Goal: Task Accomplishment & Management: Complete application form

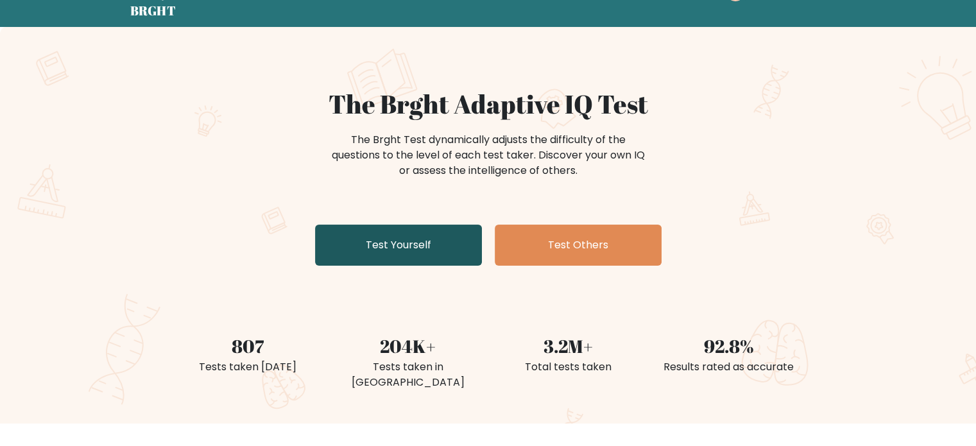
scroll to position [64, 0]
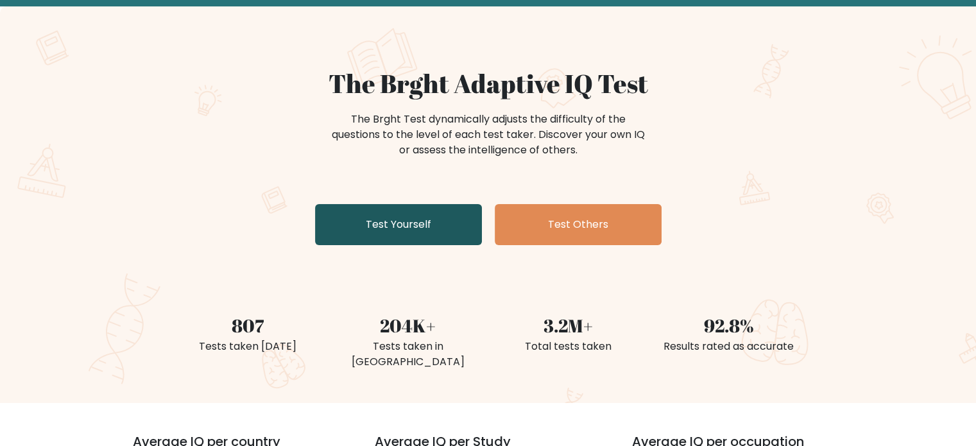
click at [431, 223] on link "Test Yourself" at bounding box center [398, 224] width 167 height 41
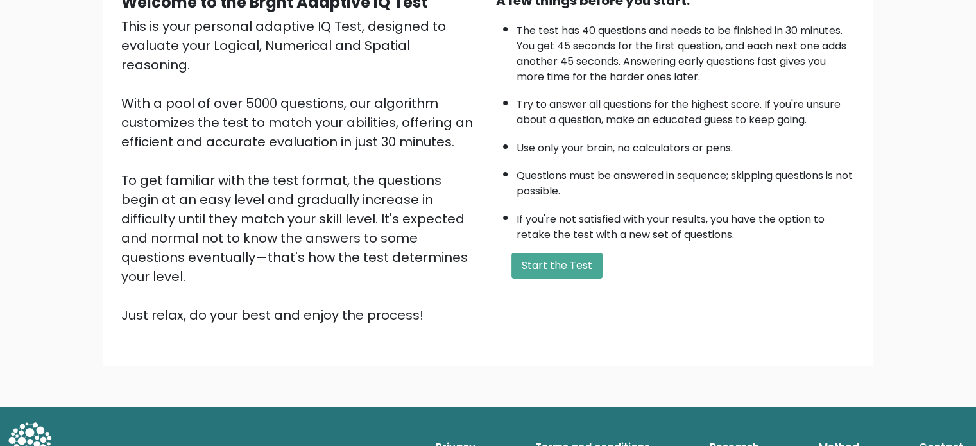
scroll to position [141, 0]
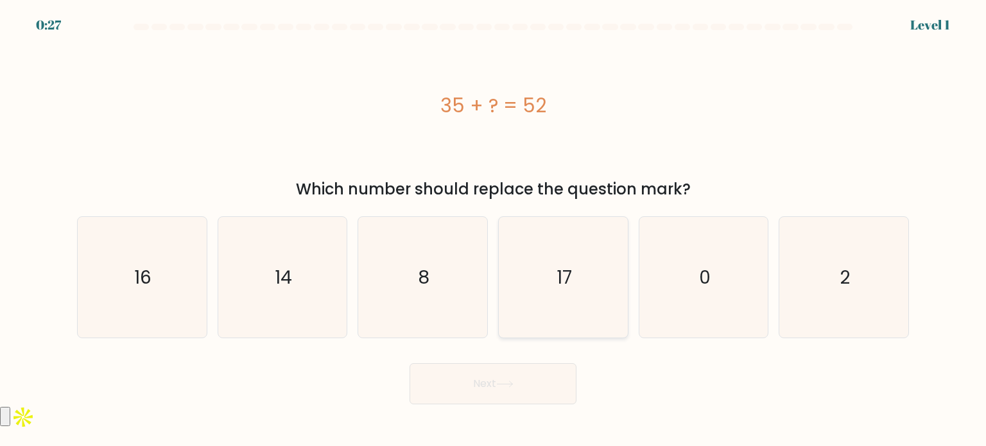
click at [574, 286] on icon "17" at bounding box center [563, 277] width 121 height 121
click at [494, 230] on input "d. 17" at bounding box center [493, 226] width 1 height 6
radio input "true"
click at [537, 374] on button "Next" at bounding box center [493, 383] width 167 height 41
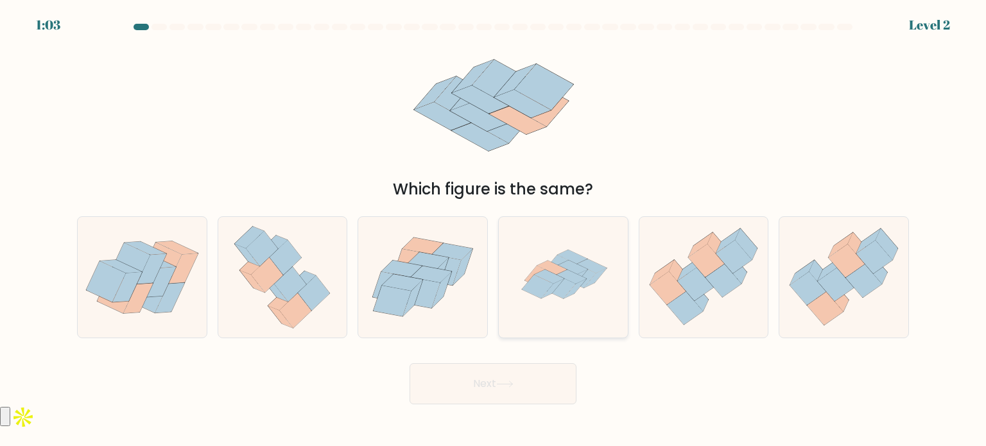
click at [560, 251] on icon at bounding box center [563, 277] width 121 height 121
click at [494, 230] on input "d." at bounding box center [493, 226] width 1 height 6
radio input "true"
click at [538, 374] on button "Next" at bounding box center [493, 383] width 167 height 41
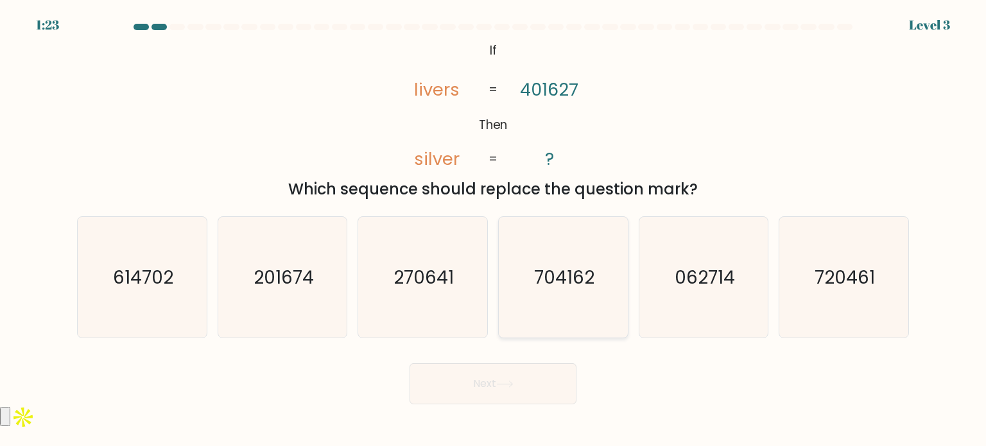
click at [556, 289] on icon "704162" at bounding box center [563, 277] width 121 height 121
click at [494, 230] on input "d. 704162" at bounding box center [493, 226] width 1 height 6
radio input "true"
click at [509, 379] on button "Next" at bounding box center [493, 383] width 167 height 41
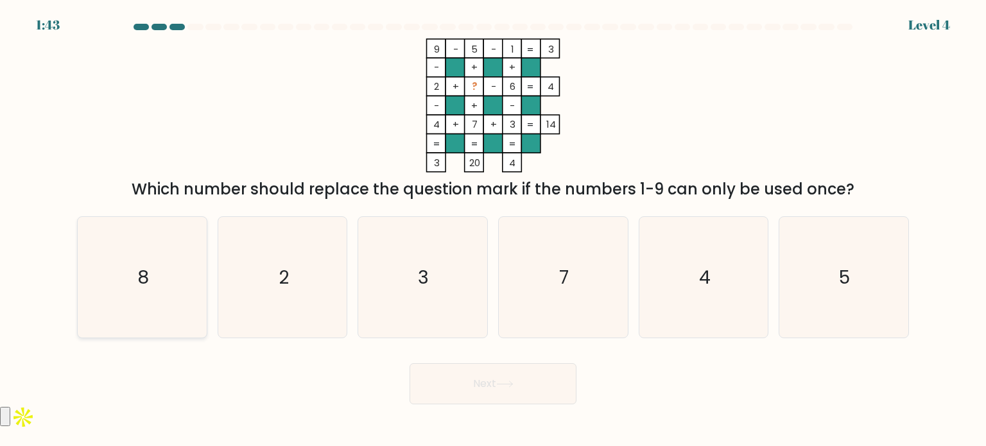
click at [139, 277] on text "8" at bounding box center [143, 277] width 12 height 26
click at [493, 230] on input "a. 8" at bounding box center [493, 226] width 1 height 6
radio input "true"
click at [444, 392] on button "Next" at bounding box center [493, 383] width 167 height 41
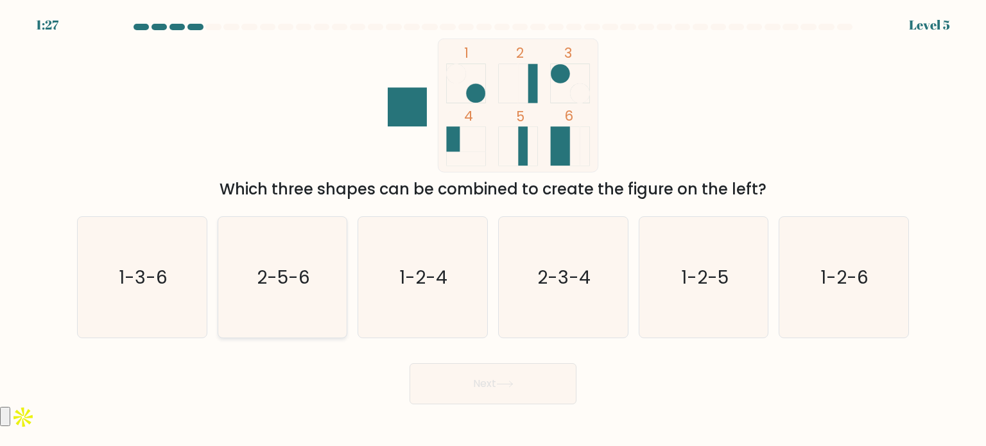
drag, startPoint x: 302, startPoint y: 257, endPoint x: 309, endPoint y: 264, distance: 9.5
click at [302, 259] on icon "2-5-6" at bounding box center [282, 277] width 121 height 121
click at [493, 230] on input "b. 2-5-6" at bounding box center [493, 226] width 1 height 6
radio input "true"
click at [487, 386] on button "Next" at bounding box center [493, 383] width 167 height 41
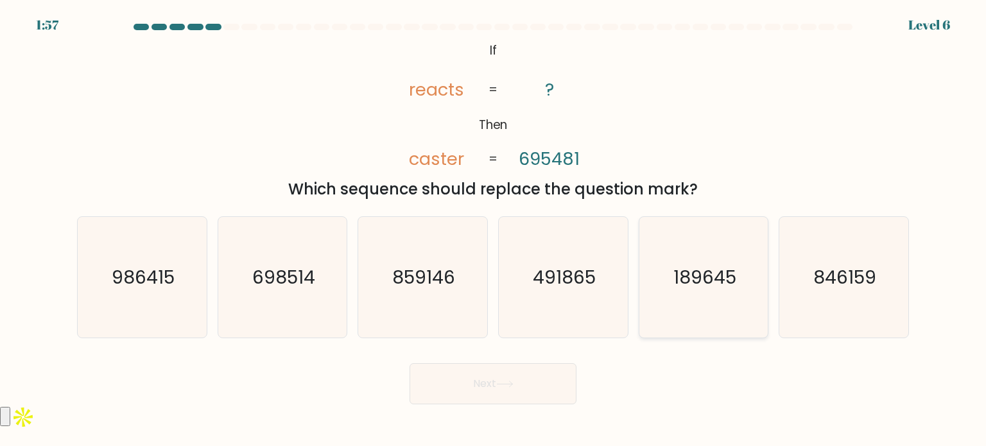
click at [678, 297] on icon "189645" at bounding box center [703, 277] width 121 height 121
click at [494, 230] on input "e. 189645" at bounding box center [493, 226] width 1 height 6
radio input "true"
click at [519, 400] on button "Next" at bounding box center [493, 383] width 167 height 41
click at [515, 393] on button "Next" at bounding box center [493, 383] width 167 height 41
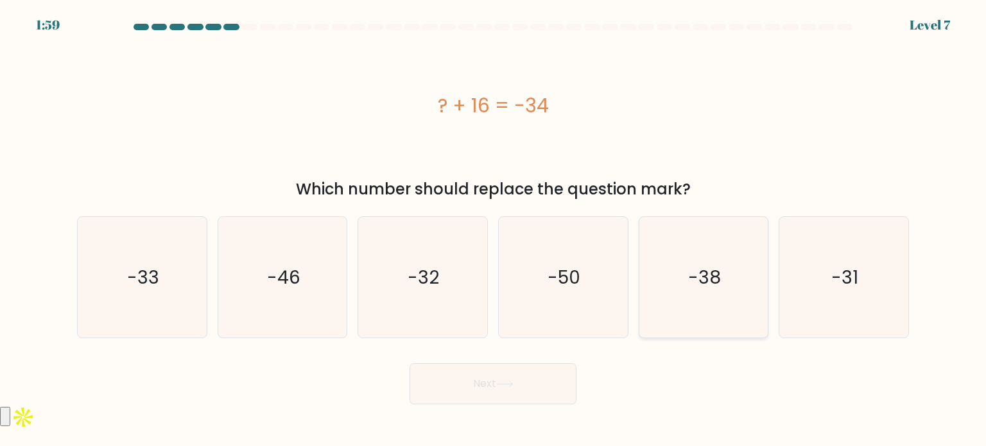
click at [709, 277] on text "-38" at bounding box center [704, 277] width 33 height 26
click at [494, 230] on input "e. -38" at bounding box center [493, 226] width 1 height 6
radio input "true"
click at [504, 390] on button "Next" at bounding box center [493, 383] width 167 height 41
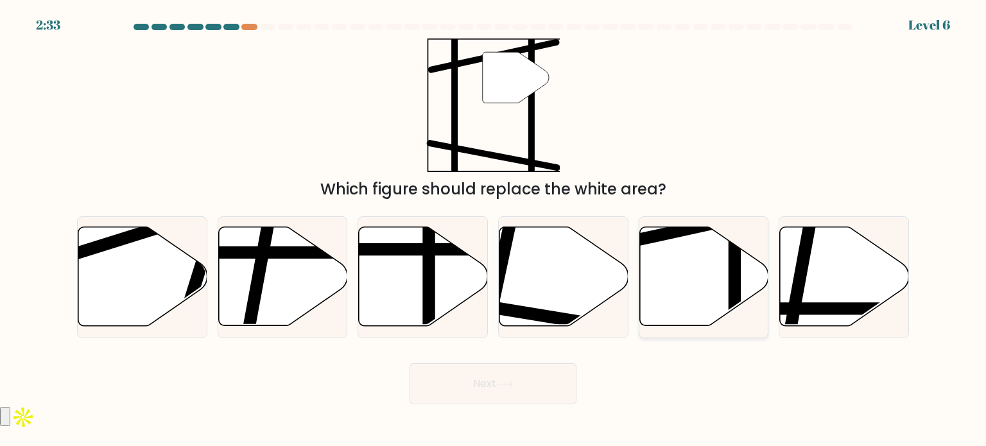
click at [657, 259] on icon at bounding box center [703, 276] width 129 height 99
click at [494, 230] on input "e." at bounding box center [493, 226] width 1 height 6
radio input "true"
click at [538, 374] on button "Next" at bounding box center [493, 383] width 167 height 41
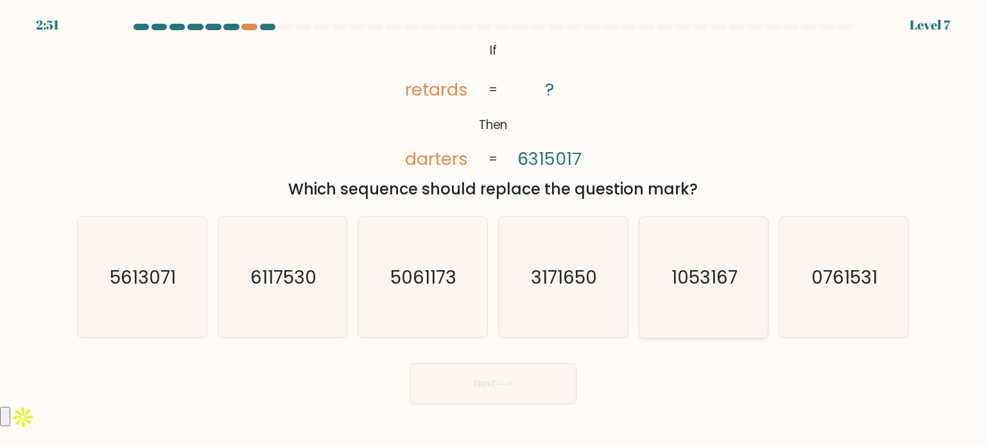
click at [673, 282] on text "1053167" at bounding box center [704, 277] width 66 height 26
click at [494, 230] on input "e. 1053167" at bounding box center [493, 226] width 1 height 6
radio input "true"
click at [506, 372] on button "Next" at bounding box center [493, 383] width 167 height 41
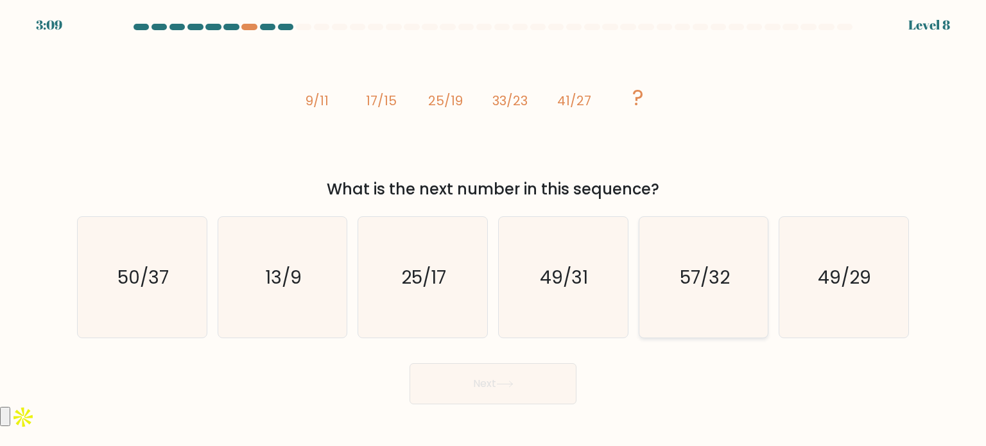
click at [686, 270] on text "57/32" at bounding box center [705, 277] width 50 height 26
click at [494, 230] on input "e. 57/32" at bounding box center [493, 226] width 1 height 6
radio input "true"
click at [533, 365] on button "Next" at bounding box center [493, 383] width 167 height 41
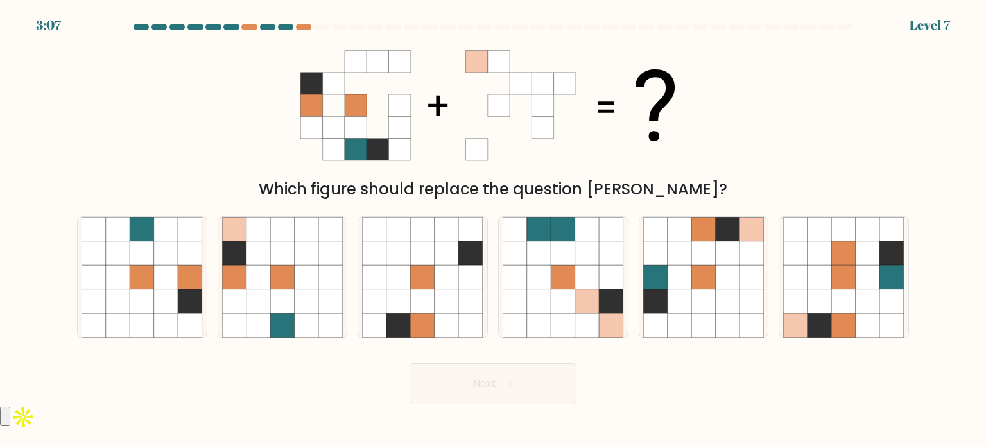
click at [528, 375] on button "Next" at bounding box center [493, 383] width 167 height 41
click at [707, 294] on icon at bounding box center [703, 301] width 24 height 24
click at [494, 230] on input "e." at bounding box center [493, 226] width 1 height 6
radio input "true"
click at [456, 383] on button "Next" at bounding box center [493, 383] width 167 height 41
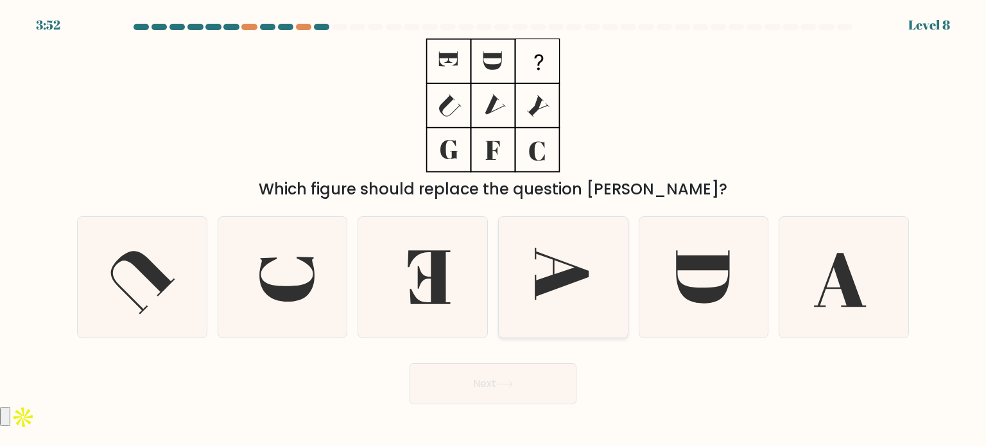
click at [582, 280] on icon at bounding box center [563, 277] width 121 height 121
click at [494, 230] on input "d." at bounding box center [493, 226] width 1 height 6
radio input "true"
click at [531, 393] on button "Next" at bounding box center [493, 383] width 167 height 41
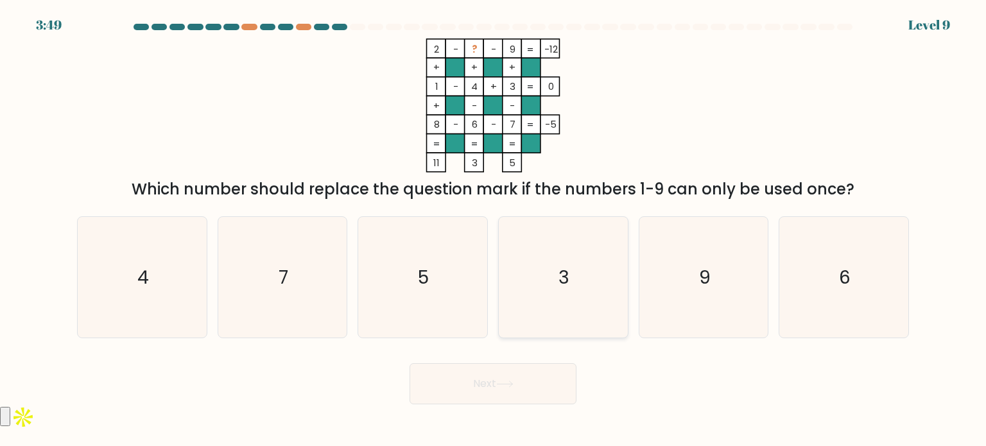
drag, startPoint x: 549, startPoint y: 279, endPoint x: 520, endPoint y: 324, distance: 53.8
click at [549, 280] on icon "3" at bounding box center [563, 277] width 121 height 121
click at [494, 230] on input "d. 3" at bounding box center [493, 226] width 1 height 6
radio input "true"
click at [490, 384] on button "Next" at bounding box center [493, 383] width 167 height 41
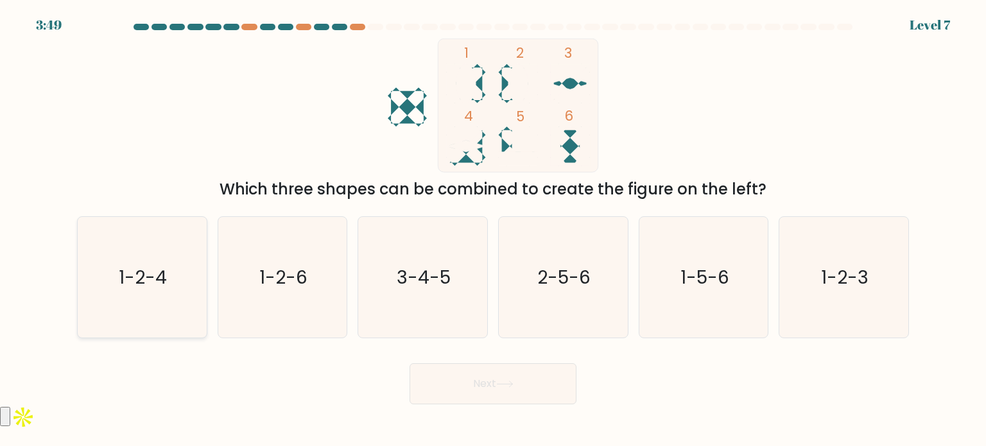
click at [149, 269] on text "1-2-4" at bounding box center [143, 277] width 48 height 26
click at [493, 230] on input "a. 1-2-4" at bounding box center [493, 226] width 1 height 6
radio input "true"
click at [519, 400] on button "Next" at bounding box center [493, 383] width 167 height 41
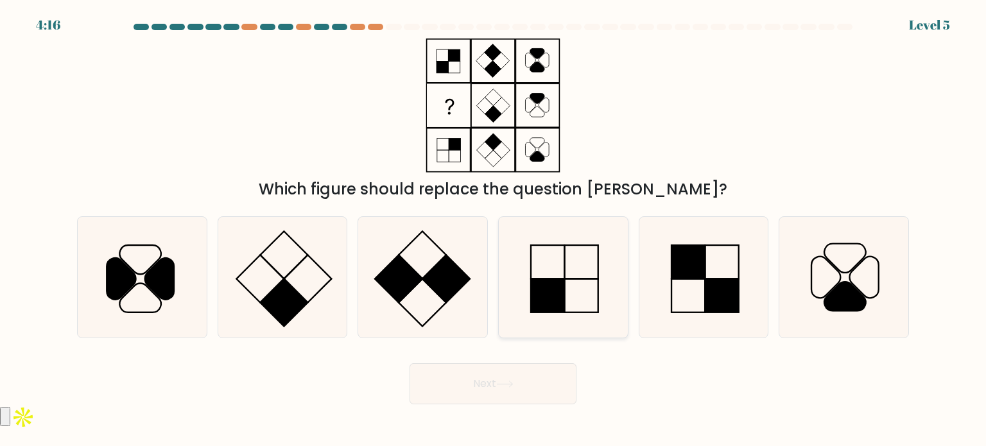
click at [537, 281] on rect at bounding box center [547, 295] width 33 height 33
click at [494, 230] on input "d." at bounding box center [493, 226] width 1 height 6
radio input "true"
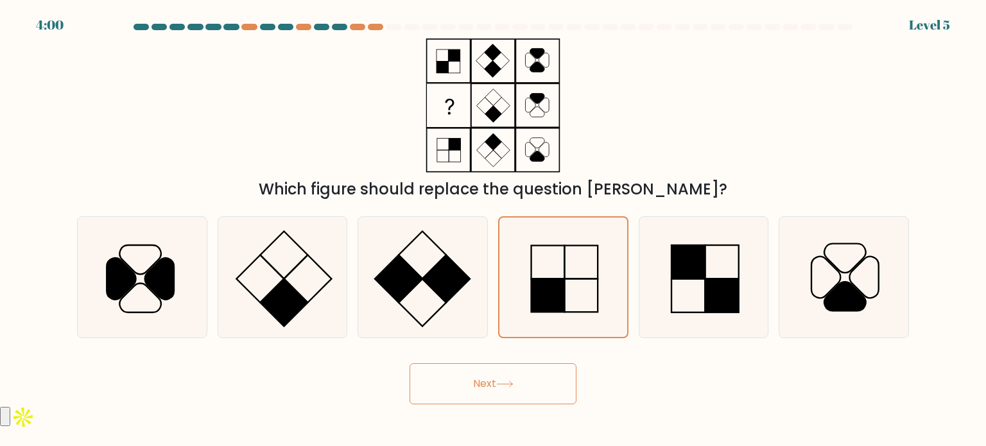
click at [526, 388] on button "Next" at bounding box center [493, 383] width 167 height 41
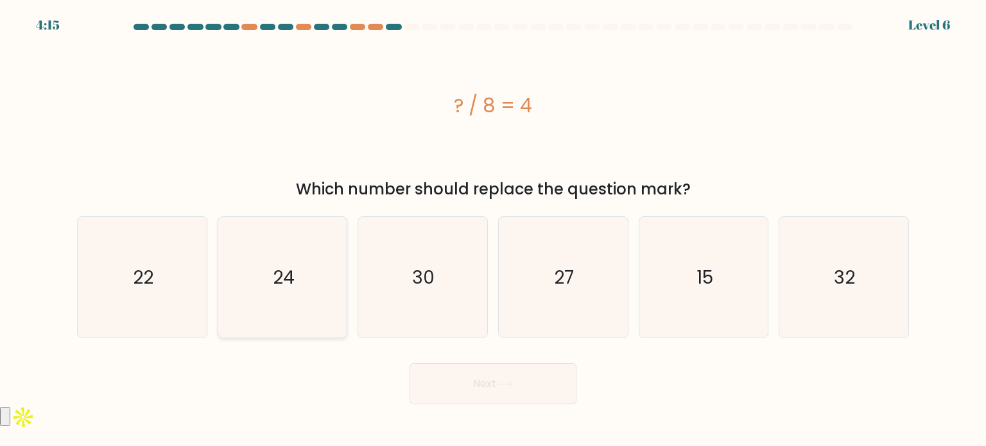
click at [305, 279] on icon "24" at bounding box center [282, 277] width 121 height 121
click at [493, 230] on input "b. 24" at bounding box center [493, 226] width 1 height 6
radio input "true"
click at [172, 273] on icon "22" at bounding box center [142, 277] width 121 height 121
click at [493, 230] on input "a. 22" at bounding box center [493, 226] width 1 height 6
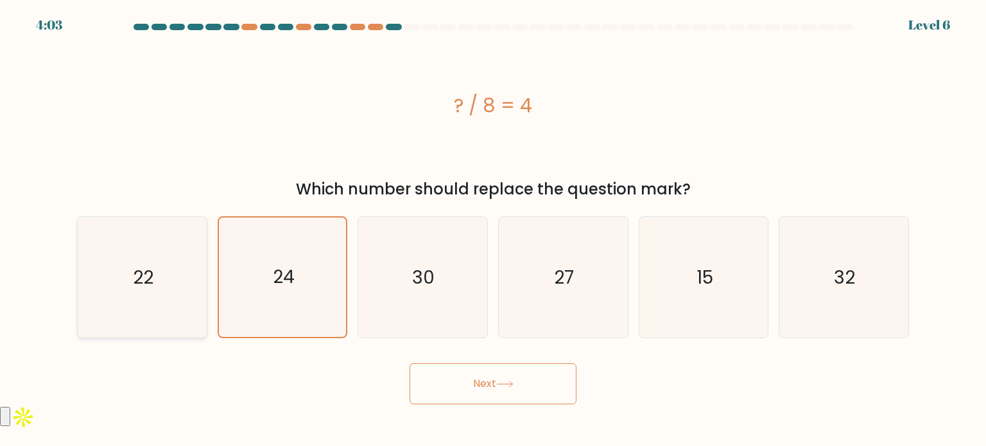
radio input "true"
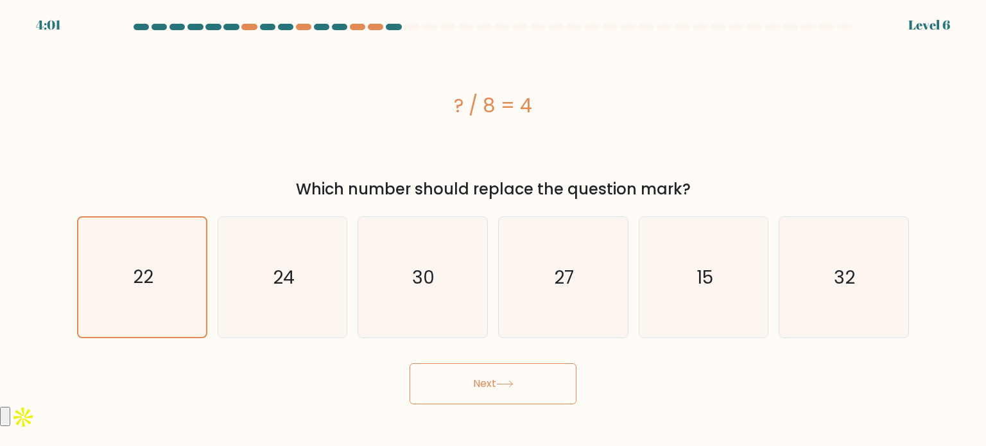
click at [486, 374] on button "Next" at bounding box center [493, 383] width 167 height 41
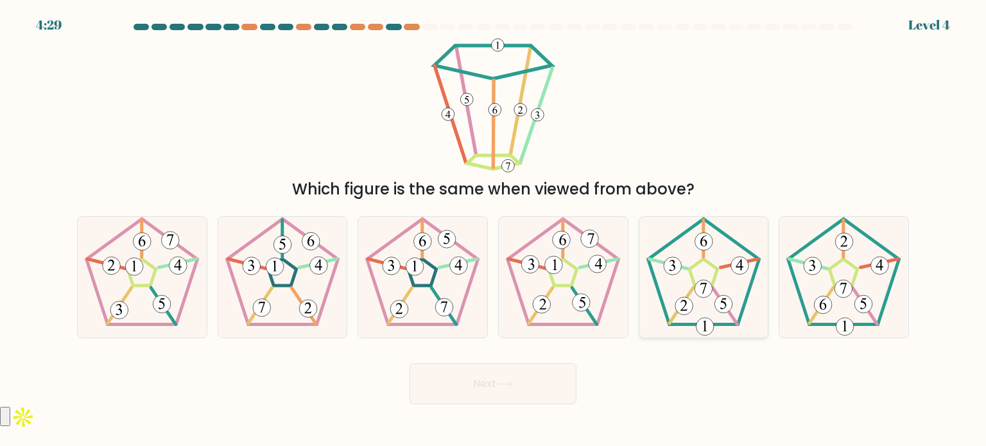
click at [711, 297] on icon at bounding box center [703, 277] width 121 height 121
click at [494, 230] on input "e." at bounding box center [493, 226] width 1 height 6
radio input "true"
click at [537, 374] on button "Next" at bounding box center [493, 383] width 167 height 41
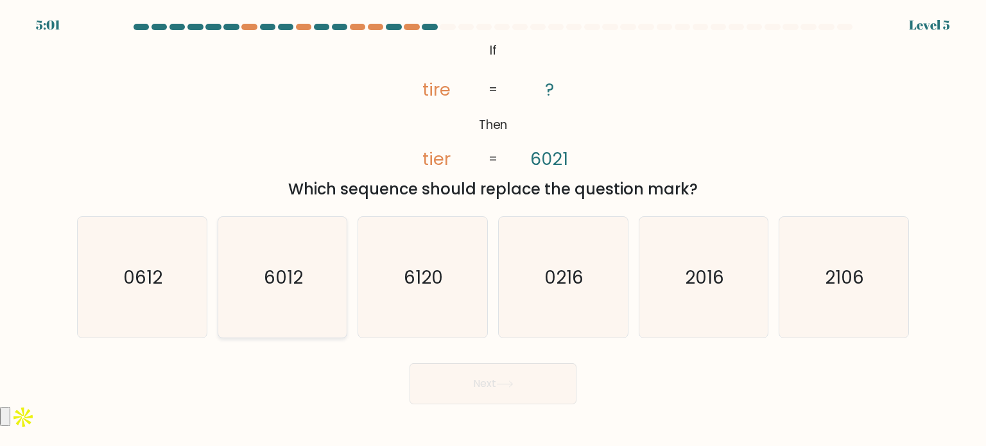
click at [293, 276] on text "6012" at bounding box center [283, 277] width 39 height 26
click at [493, 230] on input "b. 6012" at bounding box center [493, 226] width 1 height 6
radio input "true"
click at [483, 392] on button "Next" at bounding box center [493, 383] width 167 height 41
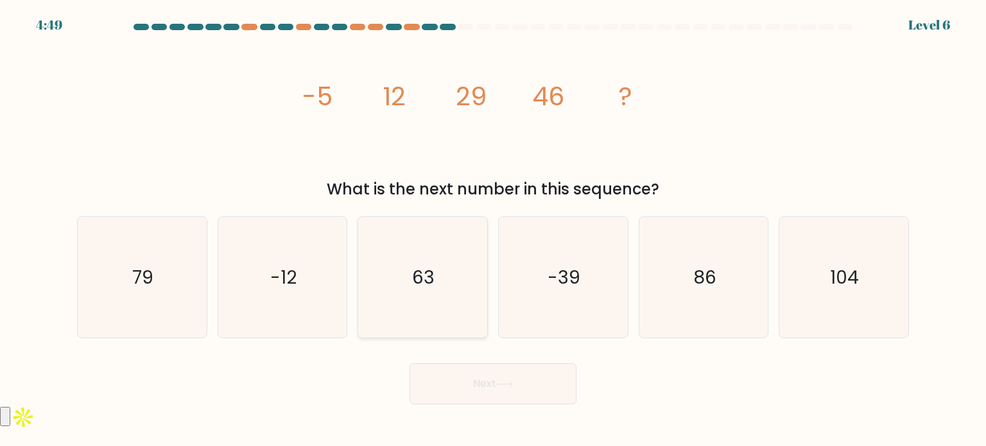
drag, startPoint x: 456, startPoint y: 298, endPoint x: 456, endPoint y: 311, distance: 12.8
click at [450, 300] on icon "63" at bounding box center [422, 277] width 121 height 121
click at [493, 230] on input "c. 63" at bounding box center [493, 226] width 1 height 6
radio input "true"
click at [486, 384] on button "Next" at bounding box center [493, 383] width 167 height 41
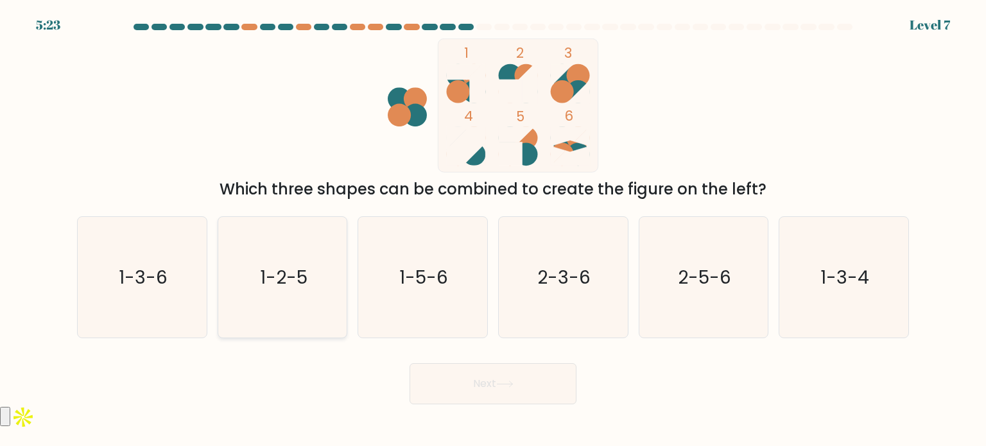
click at [300, 284] on text "1-2-5" at bounding box center [283, 277] width 47 height 26
click at [493, 230] on input "b. 1-2-5" at bounding box center [493, 226] width 1 height 6
radio input "true"
click at [434, 384] on button "Next" at bounding box center [493, 383] width 167 height 41
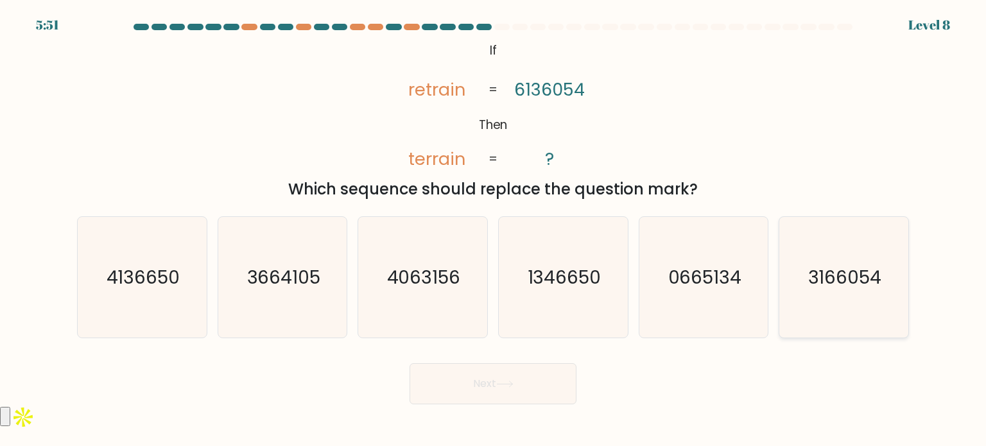
click at [856, 302] on icon "3166054" at bounding box center [843, 277] width 121 height 121
click at [494, 230] on input "f. 3166054" at bounding box center [493, 226] width 1 height 6
radio input "true"
click at [490, 370] on button "Next" at bounding box center [493, 383] width 167 height 41
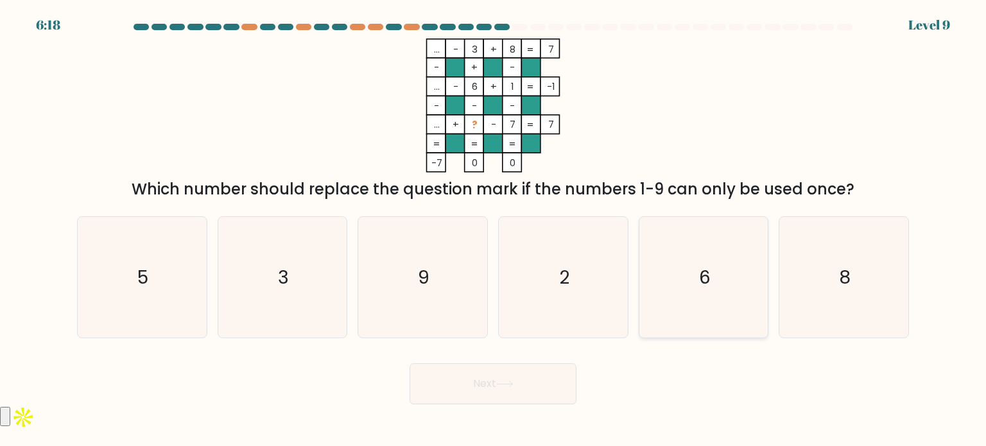
drag, startPoint x: 743, startPoint y: 256, endPoint x: 727, endPoint y: 257, distance: 16.7
click at [736, 255] on icon "6" at bounding box center [703, 277] width 121 height 121
click at [494, 230] on input "e. 6" at bounding box center [493, 226] width 1 height 6
radio input "true"
click at [511, 377] on button "Next" at bounding box center [493, 383] width 167 height 41
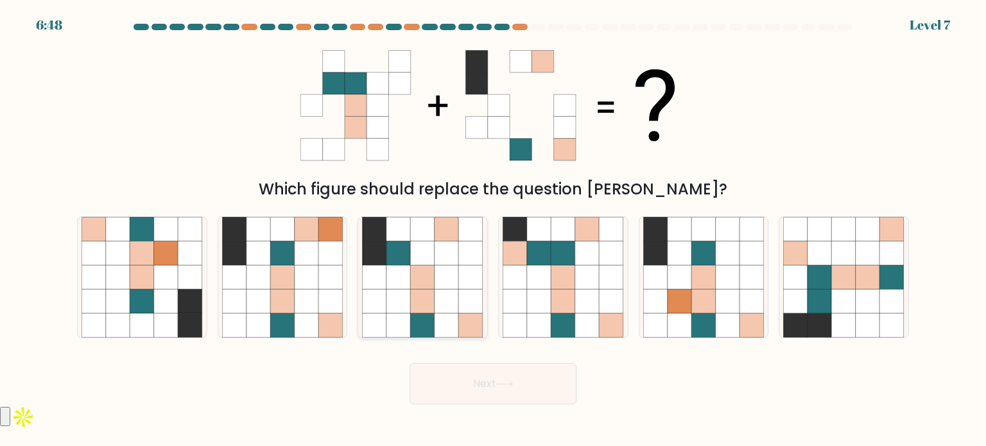
click at [408, 316] on icon at bounding box center [398, 325] width 24 height 24
click at [493, 230] on input "c." at bounding box center [493, 226] width 1 height 6
radio input "true"
click at [473, 377] on button "Next" at bounding box center [493, 383] width 167 height 41
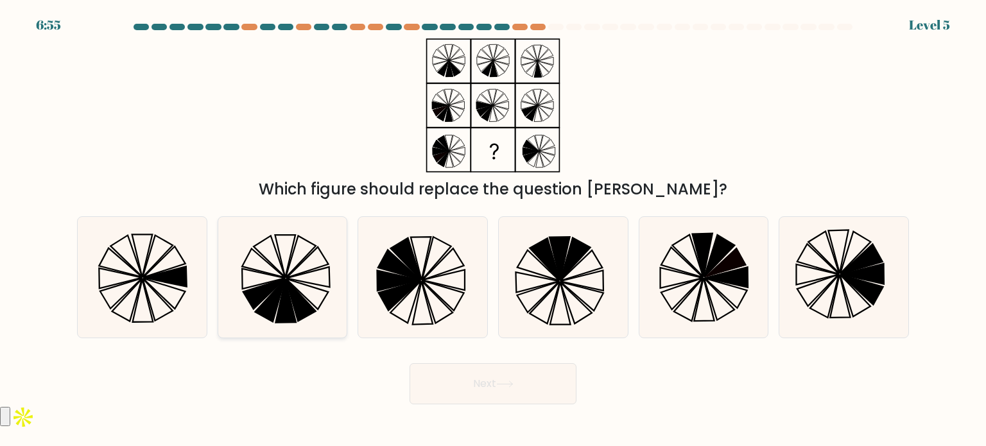
click at [303, 297] on icon at bounding box center [301, 300] width 30 height 42
click at [493, 230] on input "b." at bounding box center [493, 226] width 1 height 6
radio input "true"
click at [499, 374] on button "Next" at bounding box center [493, 383] width 167 height 41
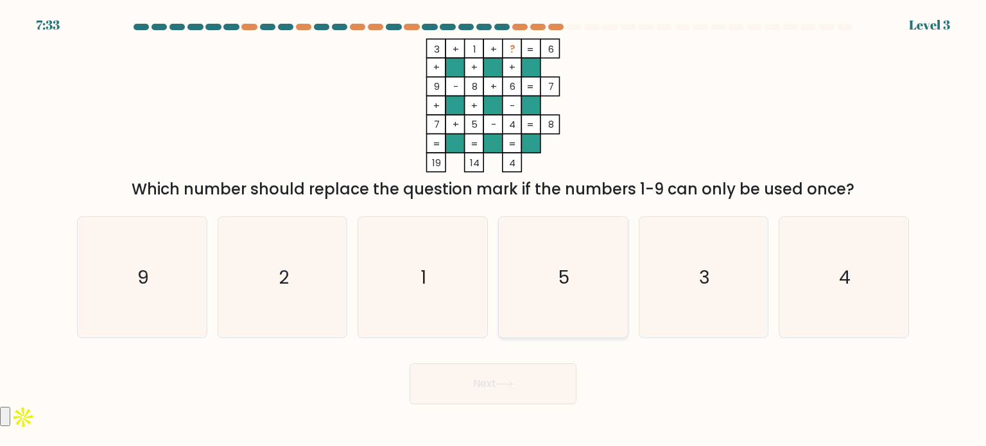
click at [549, 281] on icon "5" at bounding box center [563, 277] width 121 height 121
click at [494, 230] on input "d. 5" at bounding box center [493, 226] width 1 height 6
radio input "true"
click at [524, 381] on button "Next" at bounding box center [493, 383] width 167 height 41
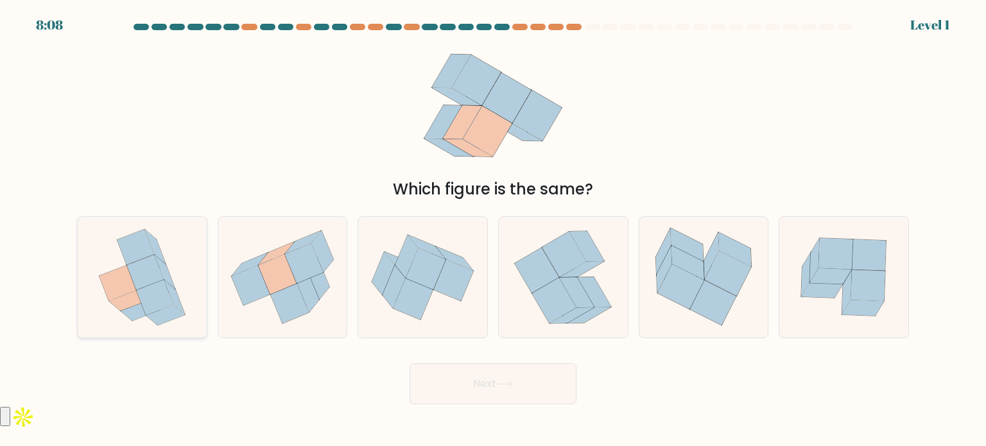
click at [177, 297] on icon at bounding box center [174, 297] width 21 height 35
click at [493, 230] on input "a." at bounding box center [493, 226] width 1 height 6
radio input "true"
click at [493, 385] on button "Next" at bounding box center [493, 383] width 167 height 41
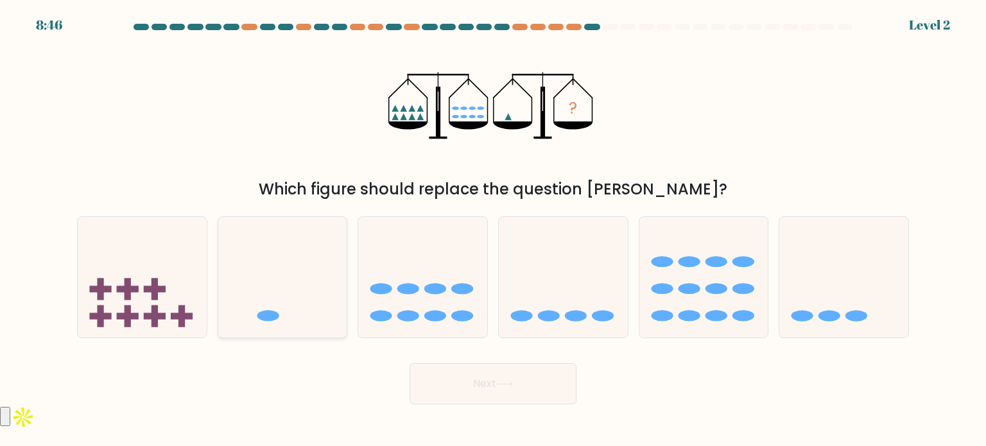
click at [302, 289] on icon at bounding box center [282, 277] width 129 height 107
click at [493, 230] on input "b." at bounding box center [493, 226] width 1 height 6
radio input "true"
click at [455, 374] on button "Next" at bounding box center [493, 383] width 167 height 41
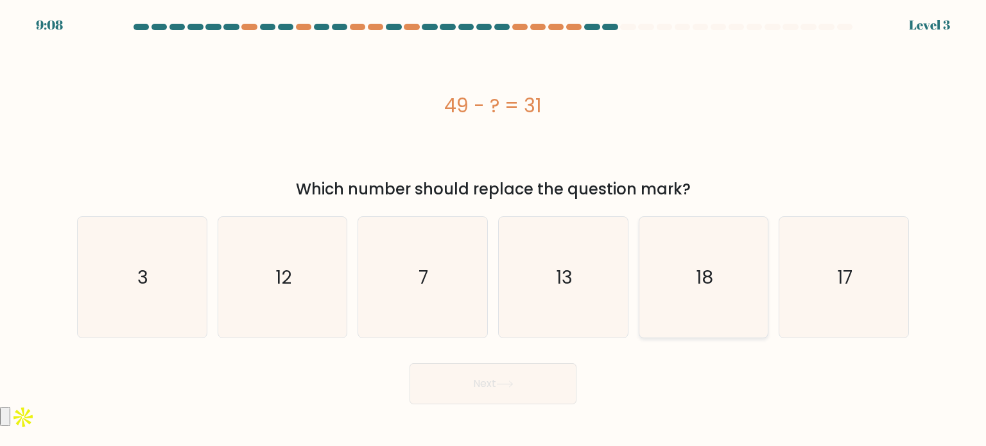
click at [698, 261] on icon "18" at bounding box center [703, 277] width 121 height 121
click at [494, 230] on input "e. 18" at bounding box center [493, 226] width 1 height 6
radio input "true"
click at [525, 390] on button "Next" at bounding box center [493, 383] width 167 height 41
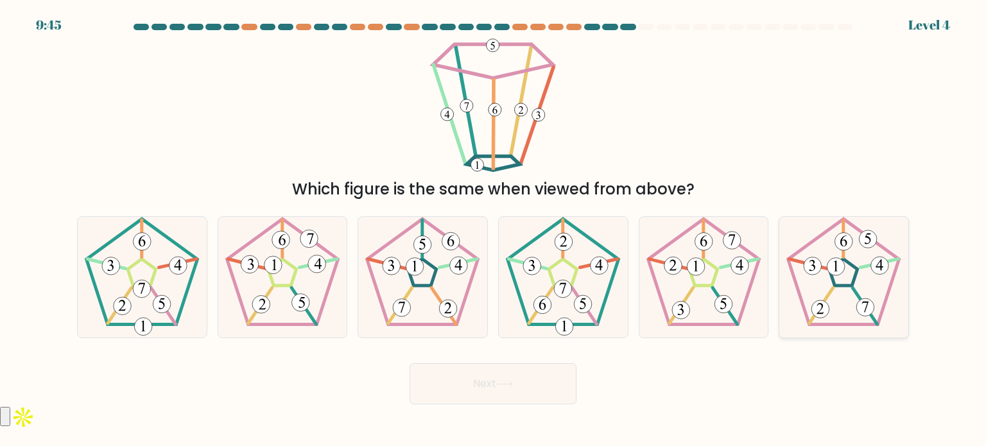
click at [827, 282] on icon at bounding box center [843, 277] width 121 height 121
click at [494, 230] on input "f." at bounding box center [493, 226] width 1 height 6
radio input "true"
click at [482, 387] on button "Next" at bounding box center [493, 383] width 167 height 41
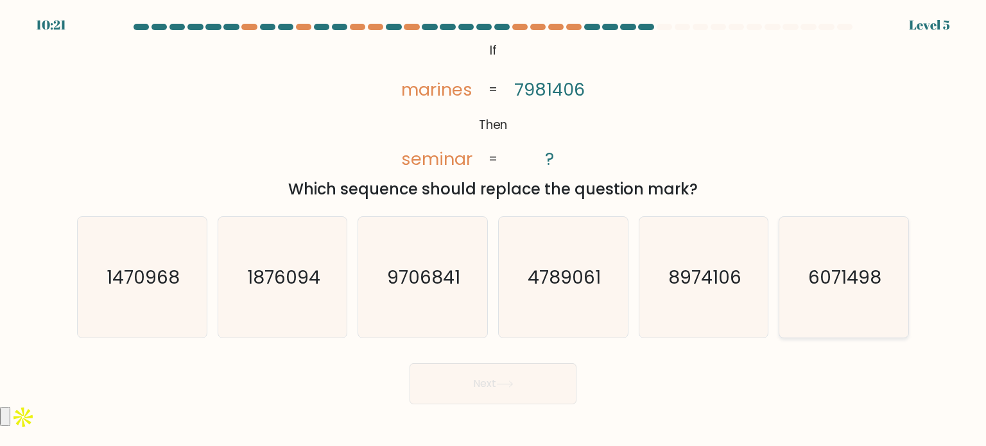
click at [845, 288] on text "6071498" at bounding box center [844, 277] width 73 height 26
click at [494, 230] on input "f. 6071498" at bounding box center [493, 226] width 1 height 6
radio input "true"
click at [540, 377] on button "Next" at bounding box center [493, 383] width 167 height 41
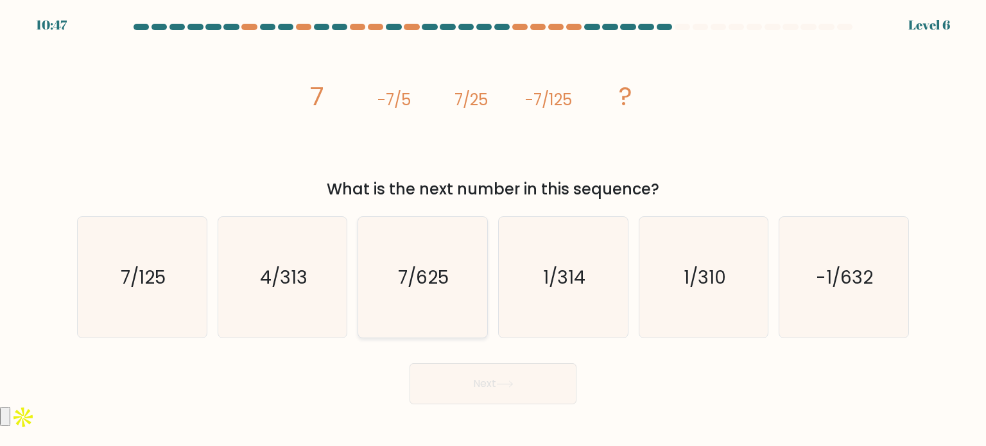
drag, startPoint x: 442, startPoint y: 295, endPoint x: 448, endPoint y: 295, distance: 6.5
click at [442, 295] on icon "7/625" at bounding box center [422, 277] width 121 height 121
click at [493, 230] on input "c. 7/625" at bounding box center [493, 226] width 1 height 6
radio input "true"
drag, startPoint x: 485, startPoint y: 380, endPoint x: 496, endPoint y: 381, distance: 10.3
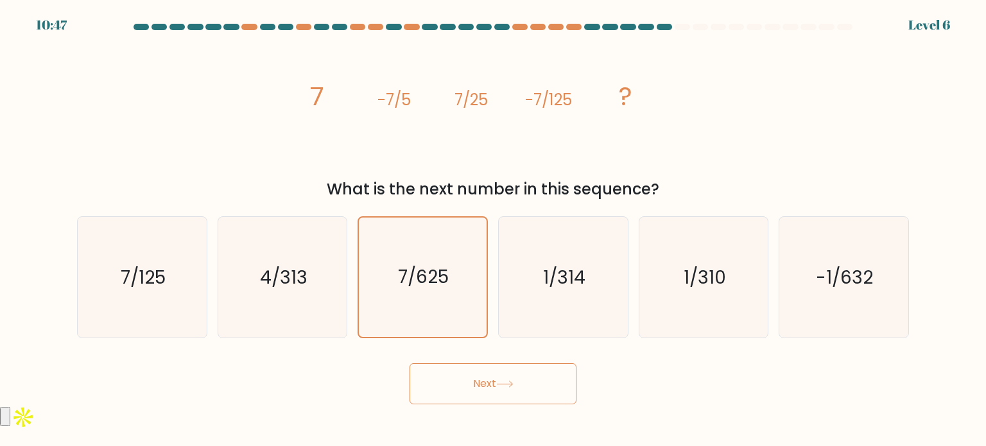
click at [487, 380] on button "Next" at bounding box center [493, 383] width 167 height 41
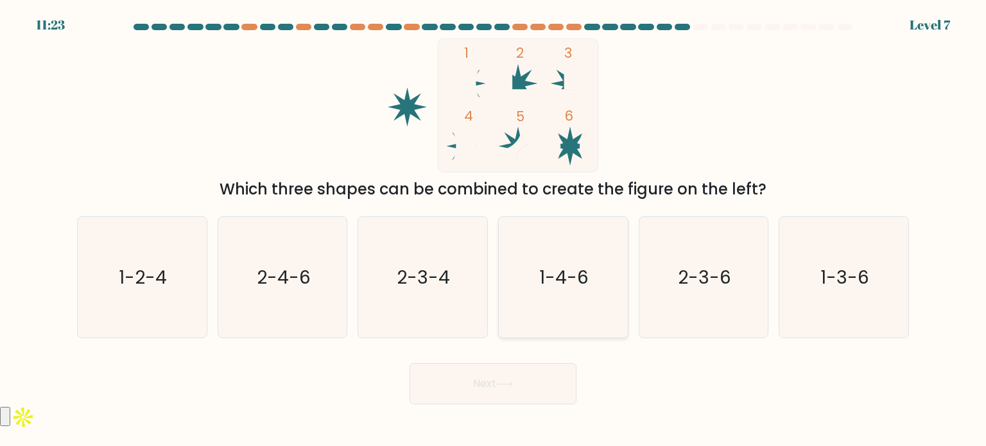
click at [556, 289] on icon "1-4-6" at bounding box center [563, 277] width 121 height 121
click at [494, 230] on input "d. 1-4-6" at bounding box center [493, 226] width 1 height 6
radio input "true"
click at [505, 382] on icon at bounding box center [504, 384] width 17 height 7
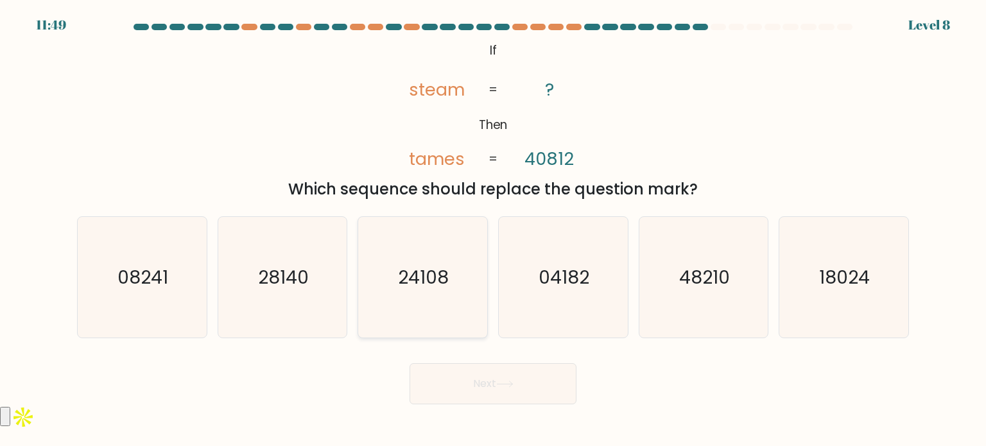
click at [431, 297] on icon "24108" at bounding box center [422, 277] width 121 height 121
click at [493, 230] on input "c. 24108" at bounding box center [493, 226] width 1 height 6
radio input "true"
click at [463, 390] on button "Next" at bounding box center [493, 383] width 167 height 41
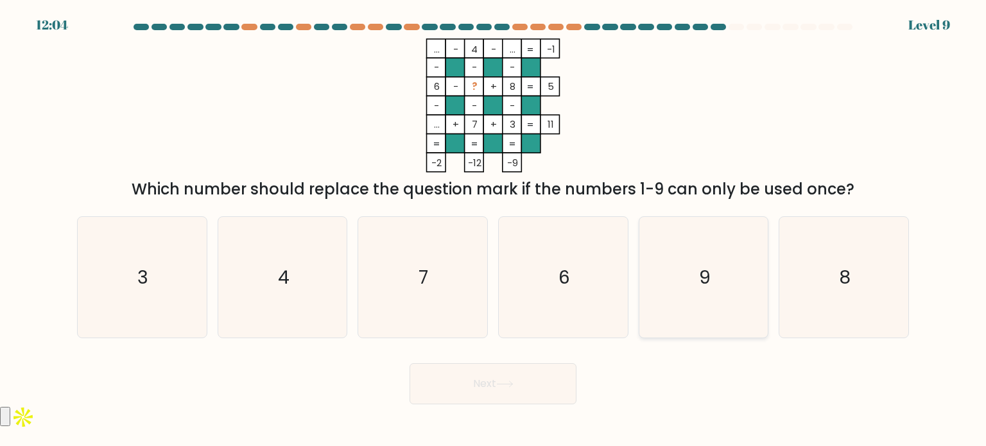
click at [711, 297] on icon "9" at bounding box center [703, 277] width 121 height 121
click at [494, 230] on input "e. 9" at bounding box center [493, 226] width 1 height 6
radio input "true"
click at [546, 399] on button "Next" at bounding box center [493, 383] width 167 height 41
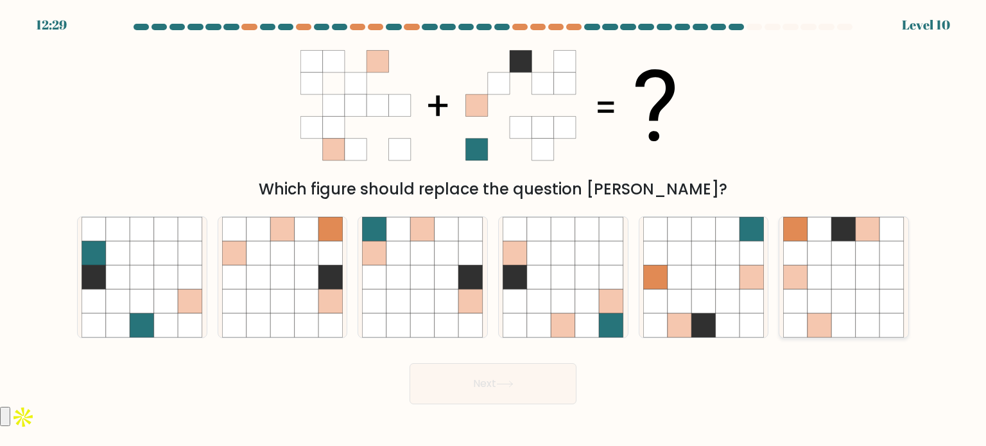
click at [798, 302] on icon at bounding box center [796, 301] width 24 height 24
click at [494, 230] on input "f." at bounding box center [493, 226] width 1 height 6
radio input "true"
click at [535, 380] on button "Next" at bounding box center [493, 383] width 167 height 41
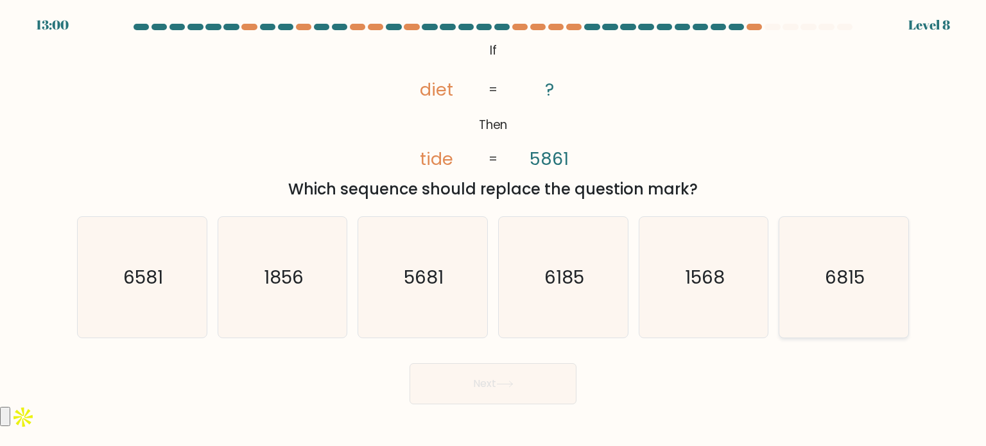
drag, startPoint x: 872, startPoint y: 279, endPoint x: 843, endPoint y: 293, distance: 32.5
click at [869, 279] on icon "6815" at bounding box center [843, 277] width 121 height 121
click at [494, 230] on input "f. 6815" at bounding box center [493, 226] width 1 height 6
radio input "true"
click at [503, 397] on button "Next" at bounding box center [493, 383] width 167 height 41
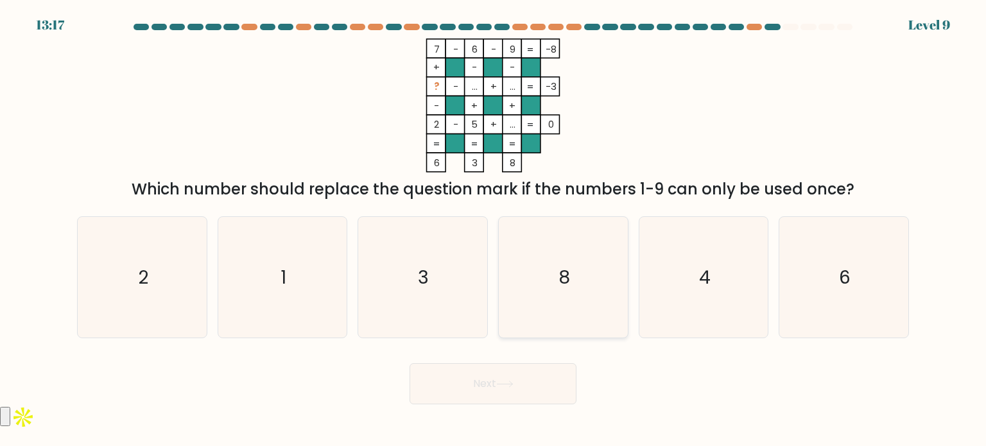
click at [526, 273] on icon "8" at bounding box center [563, 277] width 121 height 121
click at [494, 230] on input "d. 8" at bounding box center [493, 226] width 1 height 6
radio input "true"
click at [508, 392] on button "Next" at bounding box center [493, 383] width 167 height 41
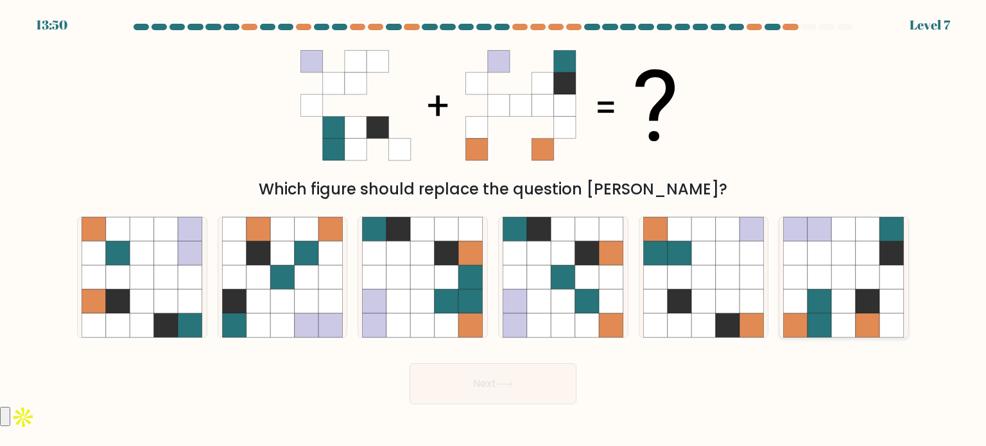
click at [818, 272] on icon at bounding box center [819, 277] width 24 height 24
click at [494, 230] on input "f." at bounding box center [493, 226] width 1 height 6
radio input "true"
click at [512, 372] on button "Next" at bounding box center [493, 383] width 167 height 41
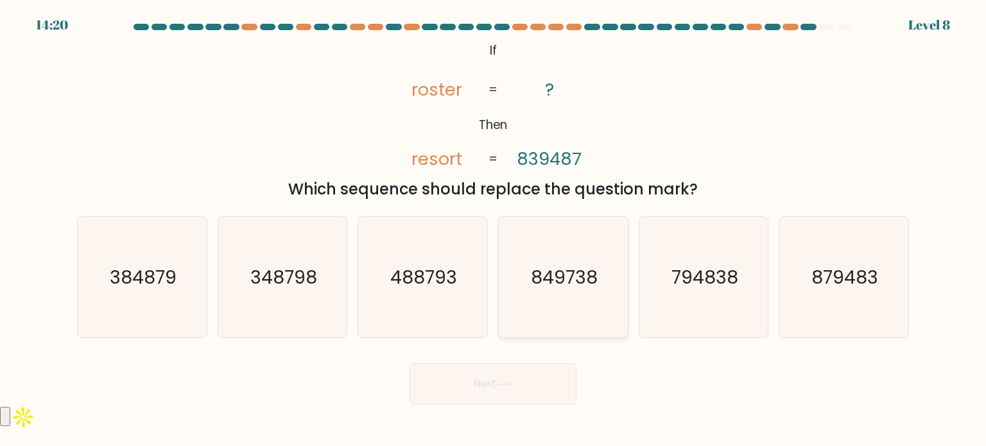
click at [549, 314] on icon "849738" at bounding box center [563, 277] width 121 height 121
click at [494, 230] on input "d. 849738" at bounding box center [493, 226] width 1 height 6
radio input "true"
click at [522, 372] on button "Next" at bounding box center [493, 383] width 167 height 41
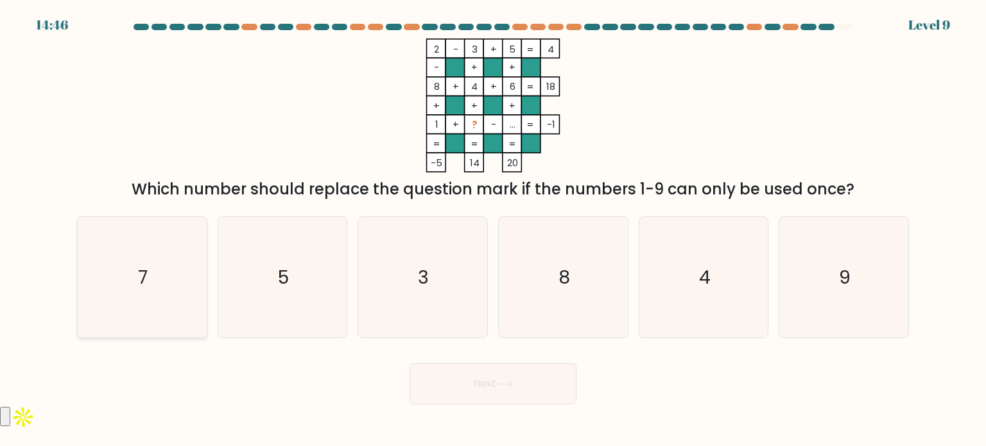
click at [123, 268] on icon "7" at bounding box center [142, 277] width 121 height 121
click at [493, 230] on input "a. 7" at bounding box center [493, 226] width 1 height 6
radio input "true"
click at [442, 390] on button "Next" at bounding box center [493, 383] width 167 height 41
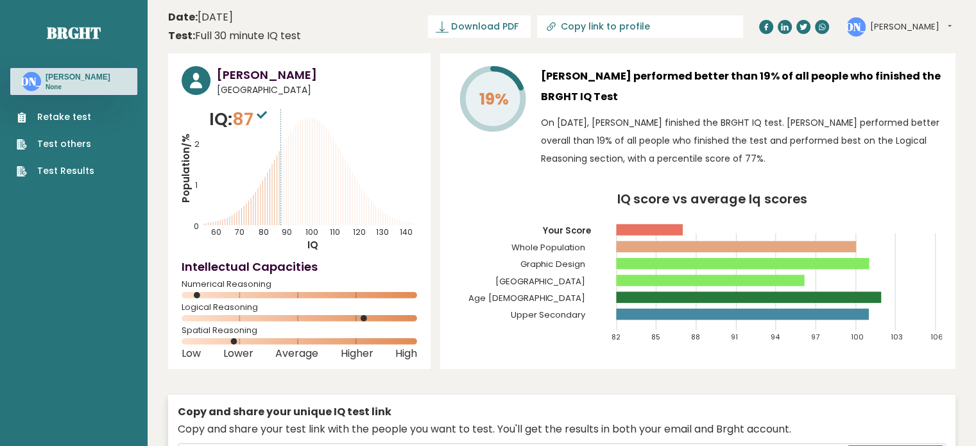
drag, startPoint x: 528, startPoint y: 28, endPoint x: 520, endPoint y: 32, distance: 8.6
click at [518, 28] on span "Download PDF" at bounding box center [484, 26] width 67 height 13
click at [300, 79] on h3 "John Reyl Adormio" at bounding box center [317, 74] width 200 height 17
click at [234, 81] on h3 "John Reyl Adormio" at bounding box center [317, 74] width 200 height 17
click at [205, 85] on circle at bounding box center [196, 80] width 29 height 29
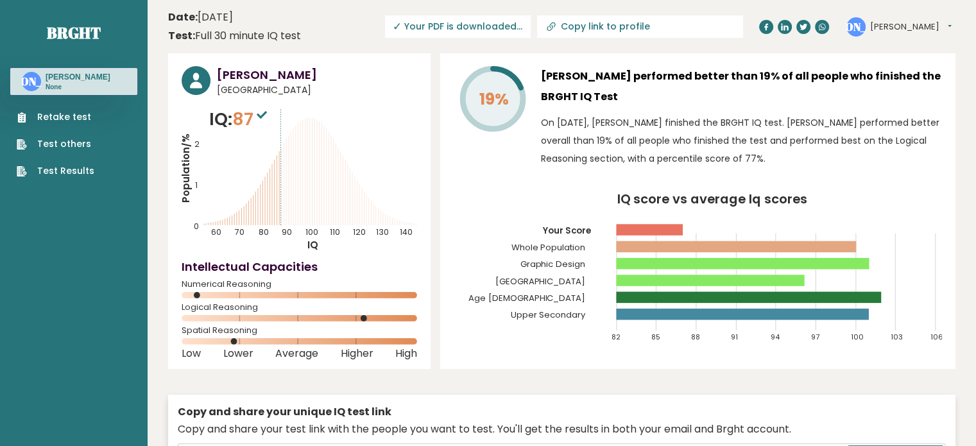
click at [227, 145] on icon "Population/% IQ 0 1 2 60 70 80 90 100 110 120 130 140" at bounding box center [300, 179] width 236 height 145
click at [246, 125] on span "87" at bounding box center [251, 119] width 38 height 24
click at [248, 119] on span "87" at bounding box center [251, 119] width 38 height 24
click at [250, 98] on div "John Reyl Adormio Philippines IQ: 87 Population/% IQ 0 1 2 60 70 80 90 100 110 …" at bounding box center [299, 211] width 263 height 316
click at [318, 110] on icon "Population/% IQ 0 1 2 60 70 80 90 100 110 120 130 140" at bounding box center [300, 179] width 236 height 145
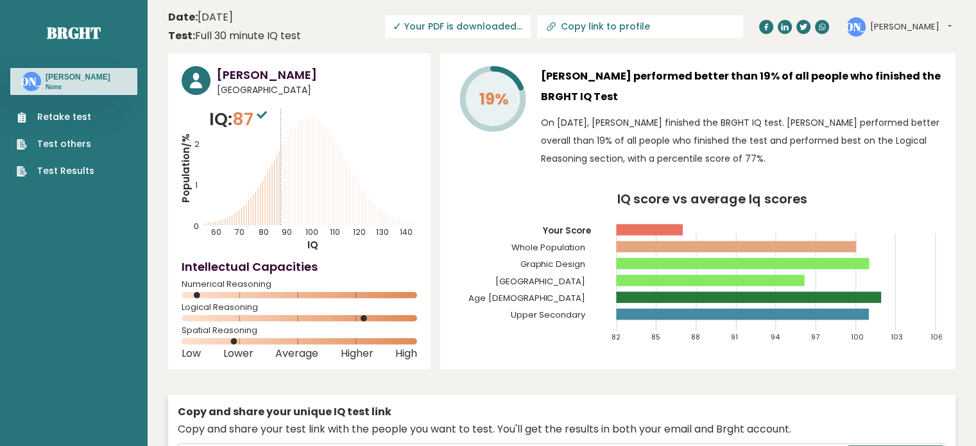
click at [888, 27] on button "John Reyl" at bounding box center [911, 27] width 82 height 13
